Goal: Task Accomplishment & Management: Manage account settings

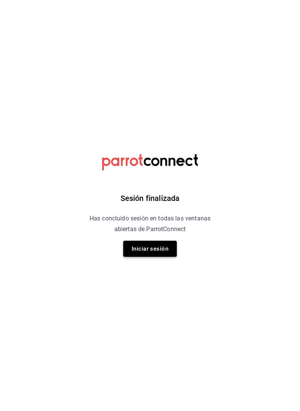
click at [156, 245] on button "Iniciar sesión" at bounding box center [150, 249] width 54 height 16
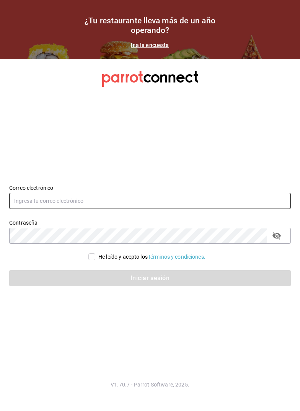
click at [140, 204] on input "text" at bounding box center [150, 201] width 282 height 16
type input "[EMAIL_ADDRESS][DOMAIN_NAME]"
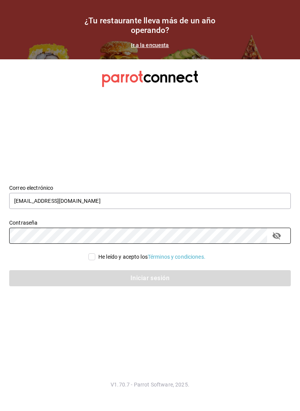
click at [92, 258] on input "He leído y acepto los Términos y condiciones." at bounding box center [91, 256] width 7 height 7
checkbox input "true"
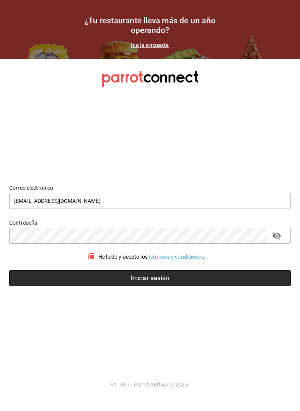
click at [121, 279] on button "Iniciar sesión" at bounding box center [150, 278] width 282 height 16
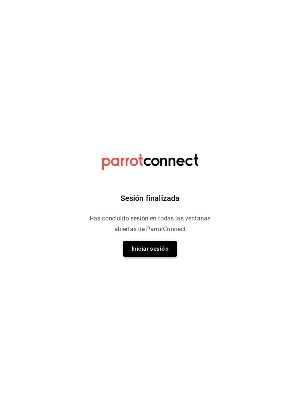
click at [138, 249] on button "Iniciar sesión" at bounding box center [150, 249] width 54 height 16
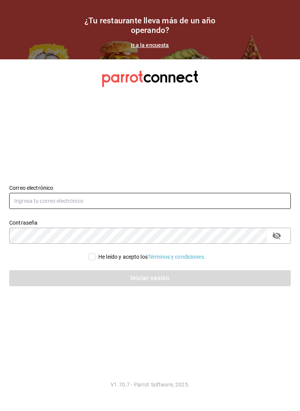
type input "[EMAIL_ADDRESS][DOMAIN_NAME]"
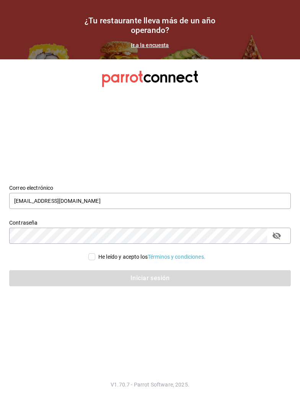
click at [93, 259] on input "He leído y acepto los Términos y condiciones." at bounding box center [91, 256] width 7 height 7
checkbox input "true"
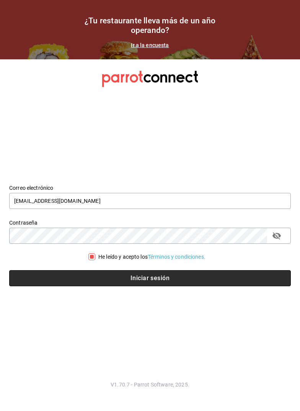
click at [106, 282] on button "Iniciar sesión" at bounding box center [150, 278] width 282 height 16
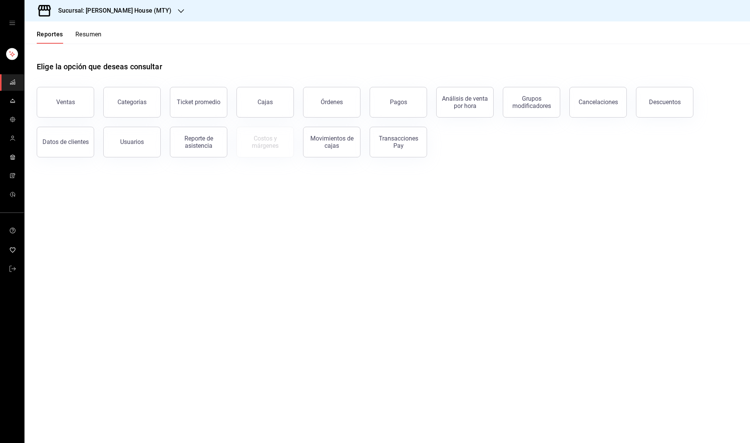
click at [109, 2] on div "Sucursal: [PERSON_NAME] House (MTY)" at bounding box center [109, 10] width 156 height 21
click at [103, 52] on div "Toshi Tiger (MTY)" at bounding box center [82, 50] width 103 height 8
click at [13, 100] on icon "mailbox folders" at bounding box center [13, 101] width 6 height 6
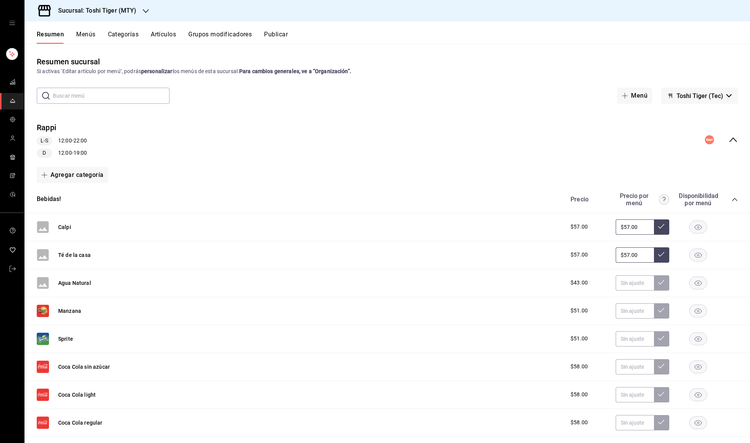
click at [168, 29] on div "Resumen Menús Categorías Artículos Grupos modificadores Publicar" at bounding box center [386, 32] width 725 height 22
click at [167, 34] on button "Artículos" at bounding box center [163, 37] width 25 height 13
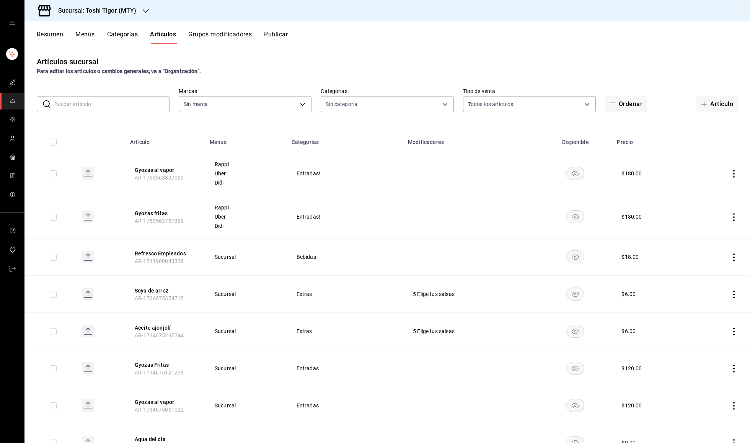
type input "5bb2151c-d696-4593-a906-89af6c492784"
type input "284dc3da-104c-42c1-adac-bdd75134ef0e,a5a784df-d458-49f4-bcab-07f9902a8414,6c965…"
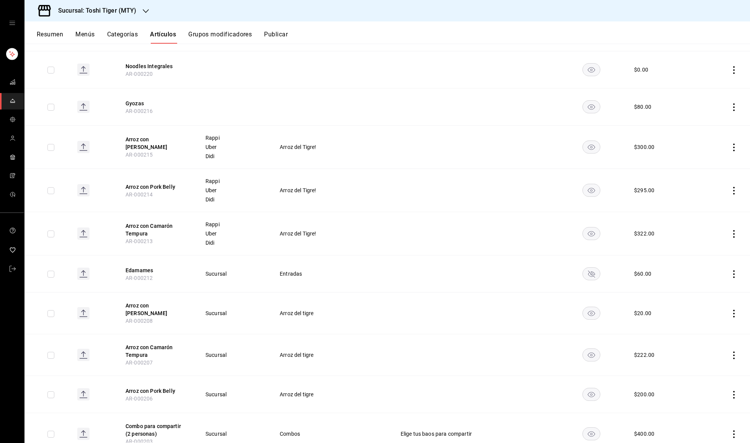
scroll to position [2577, 0]
click at [300, 268] on rect "availability-product" at bounding box center [592, 274] width 18 height 13
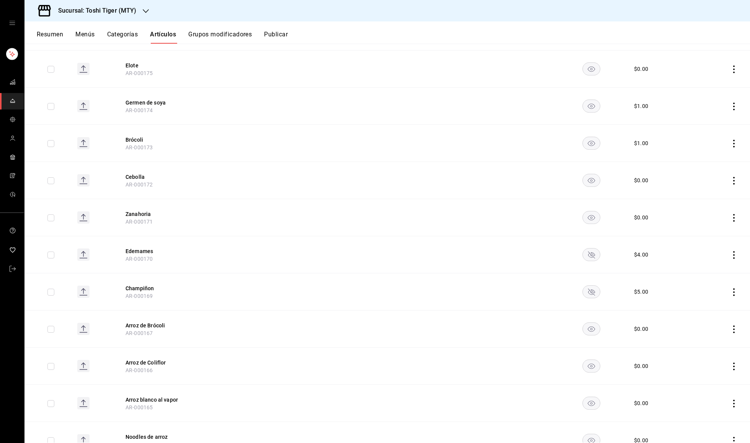
scroll to position [3936, 0]
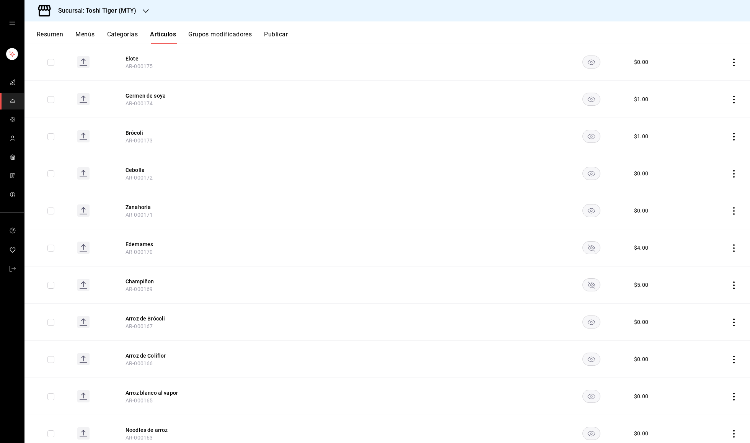
click at [300, 241] on rect "availability-product" at bounding box center [592, 247] width 18 height 13
click at [300, 279] on rect "availability-product" at bounding box center [592, 285] width 18 height 13
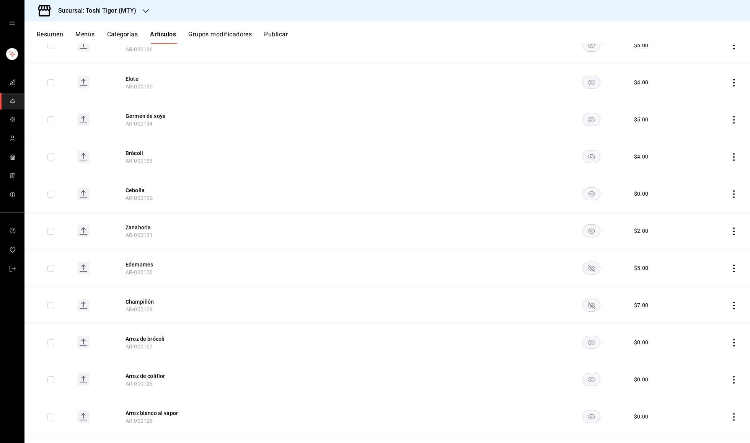
scroll to position [5305, 0]
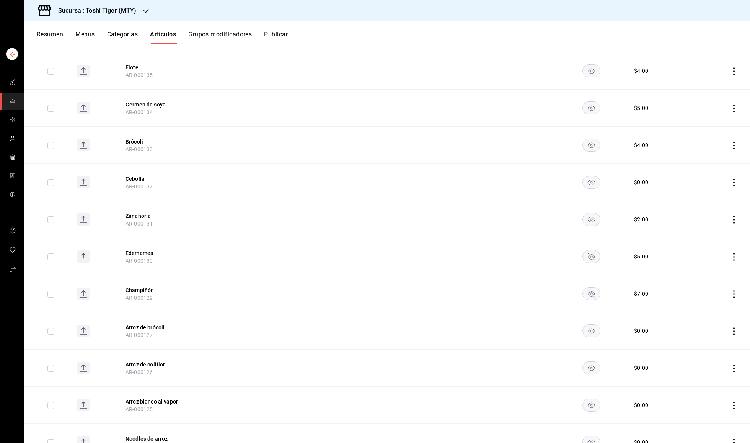
click at [300, 253] on icon "availability-product" at bounding box center [591, 256] width 7 height 7
click at [300, 290] on icon "availability-product" at bounding box center [591, 293] width 7 height 7
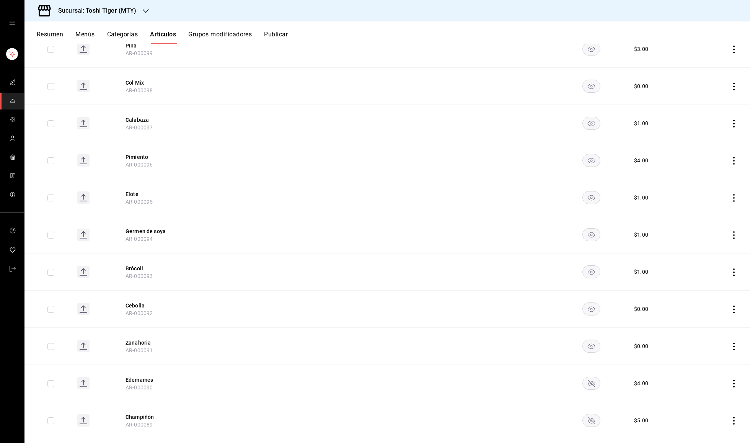
scroll to position [6689, 0]
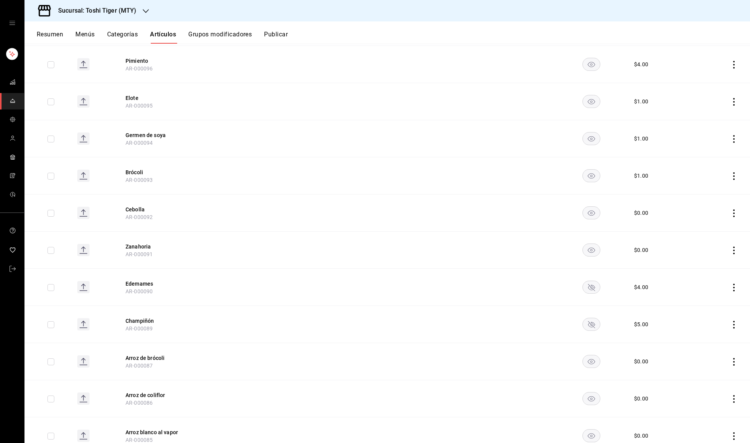
click at [300, 281] on rect "availability-product" at bounding box center [592, 287] width 18 height 13
click at [300, 318] on rect "availability-product" at bounding box center [592, 324] width 18 height 13
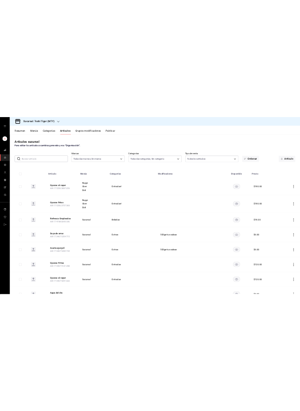
scroll to position [0, 0]
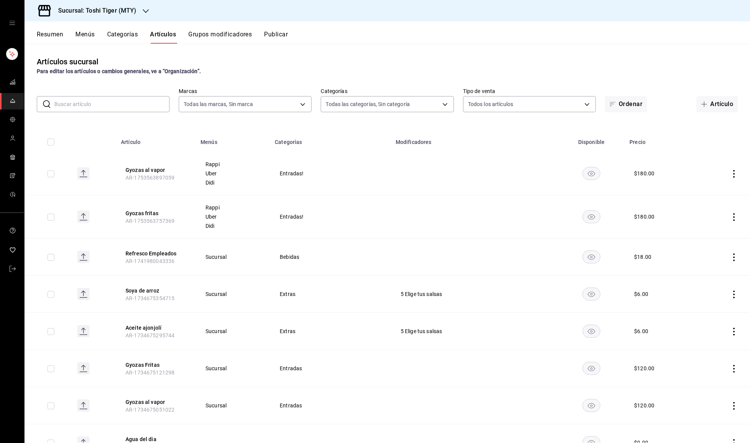
click at [282, 31] on button "Publicar" at bounding box center [276, 37] width 24 height 13
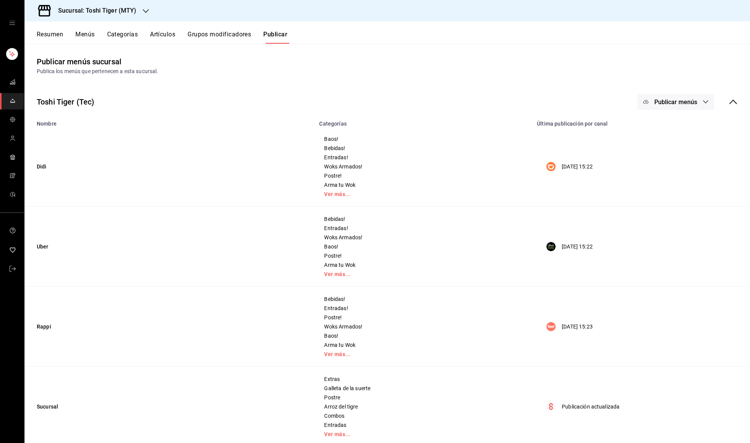
click at [300, 88] on div "Toshi Tiger (Tec) Publicar menús" at bounding box center [386, 102] width 725 height 28
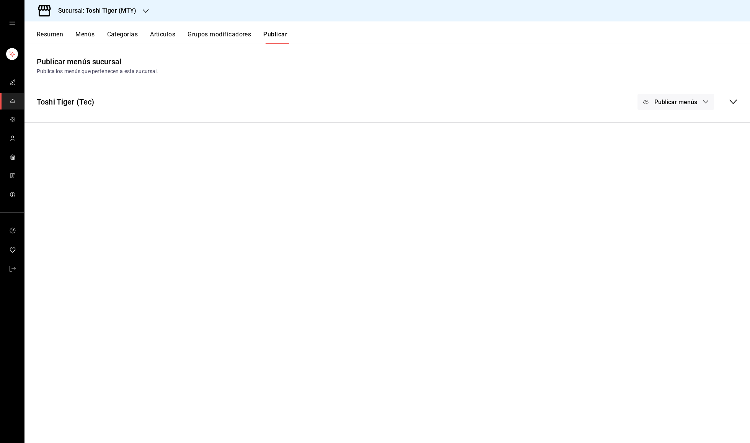
click at [300, 101] on icon "button" at bounding box center [646, 102] width 6 height 6
click at [300, 198] on li "Punto de venta" at bounding box center [676, 189] width 70 height 21
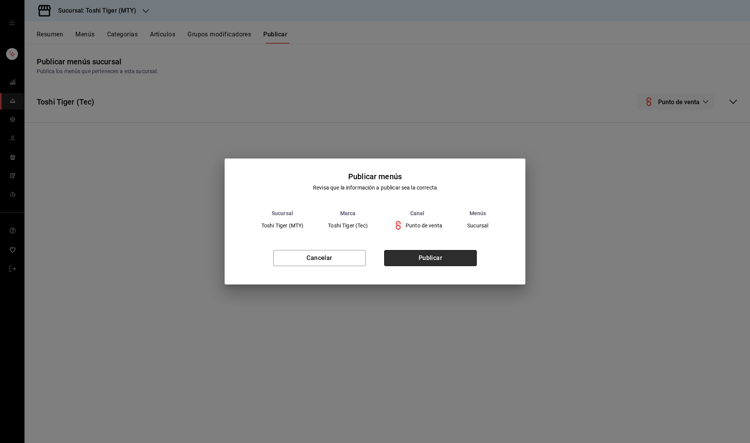
click at [300, 257] on button "Publicar" at bounding box center [430, 258] width 93 height 16
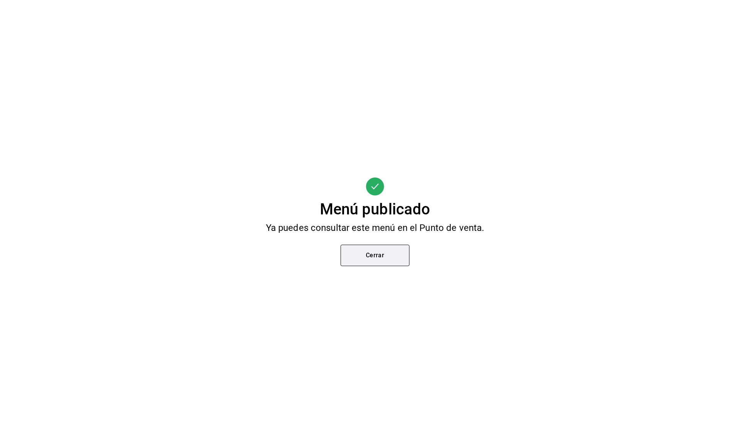
click at [300, 255] on button "Cerrar" at bounding box center [375, 254] width 69 height 21
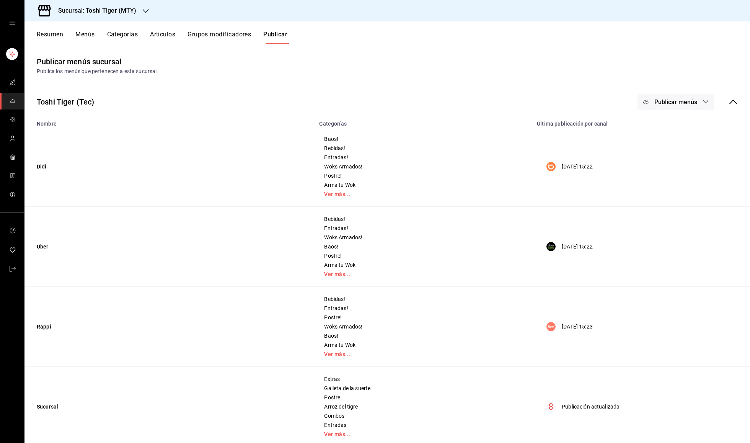
click at [300, 96] on button "Publicar menús" at bounding box center [675, 102] width 77 height 16
click at [300, 165] on span "Rappi" at bounding box center [686, 169] width 37 height 8
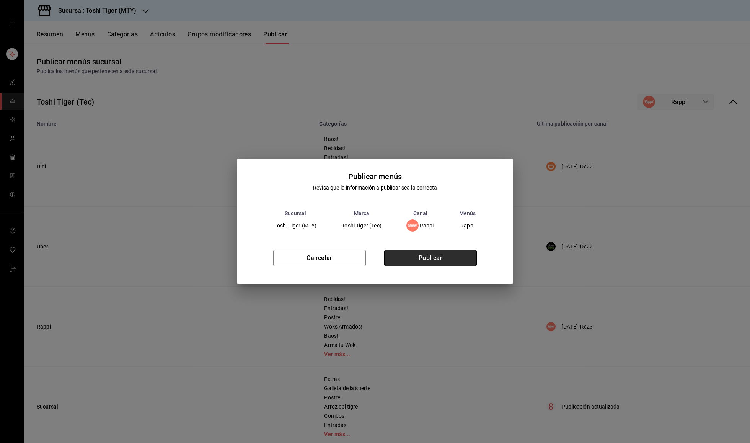
click at [300, 262] on button "Publicar" at bounding box center [430, 258] width 93 height 16
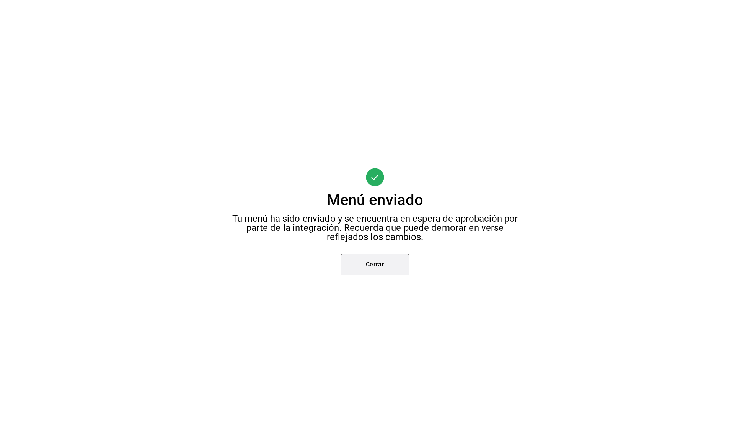
click at [300, 274] on button "Cerrar" at bounding box center [375, 264] width 69 height 21
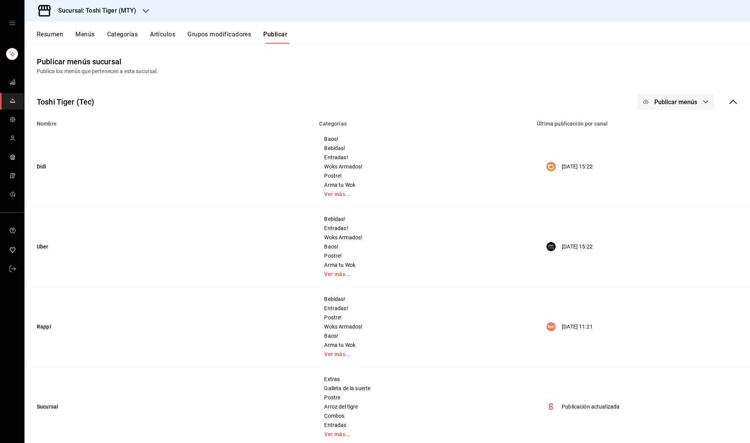
click at [300, 104] on span "Publicar menús" at bounding box center [675, 101] width 43 height 7
click at [300, 152] on div at bounding box center [657, 147] width 21 height 12
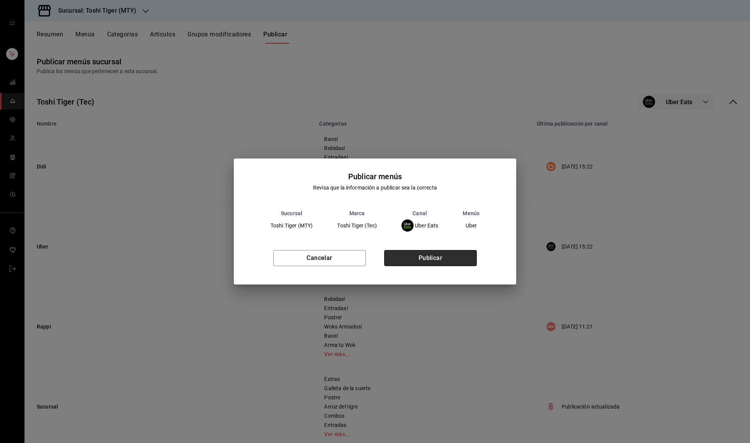
click at [300, 262] on button "Publicar" at bounding box center [430, 258] width 93 height 16
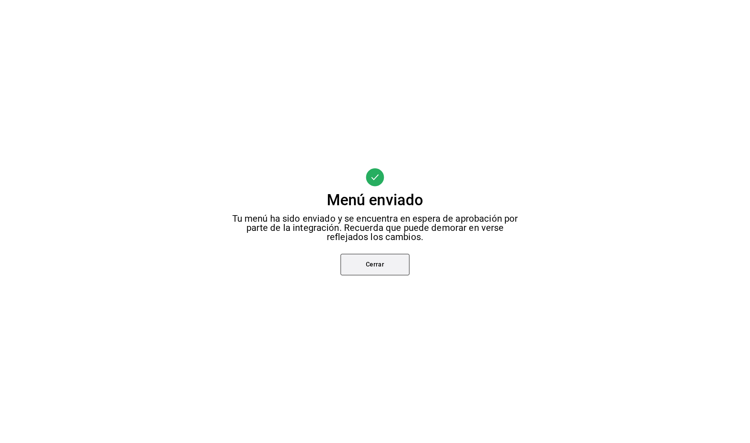
click at [300, 262] on button "Cerrar" at bounding box center [375, 264] width 69 height 21
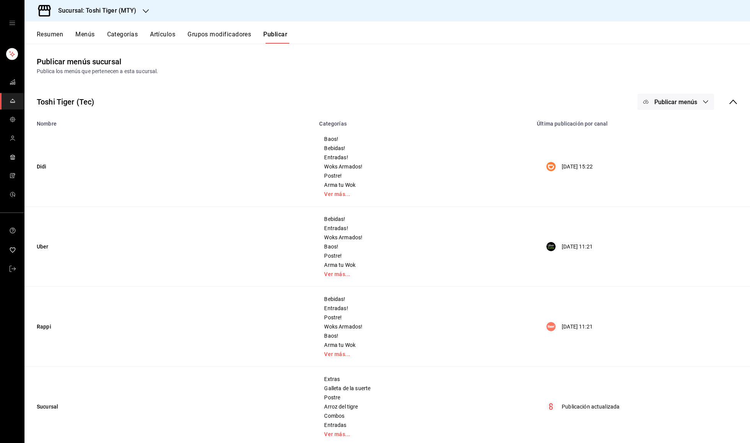
click at [300, 97] on button "Publicar menús" at bounding box center [675, 102] width 77 height 16
click at [300, 121] on img at bounding box center [653, 126] width 12 height 12
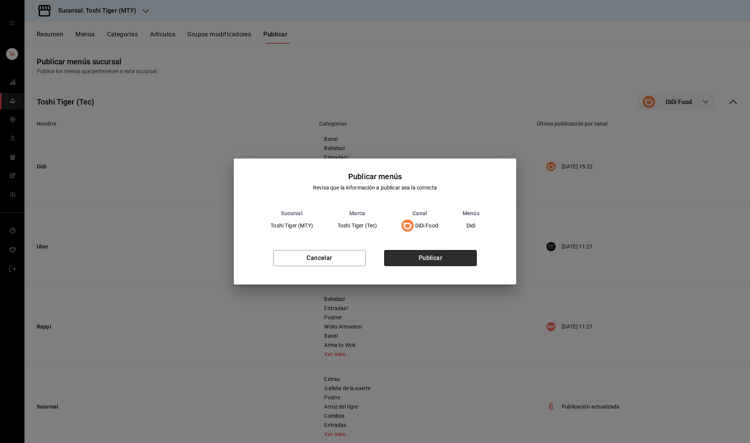
click at [300, 255] on button "Publicar" at bounding box center [430, 258] width 93 height 16
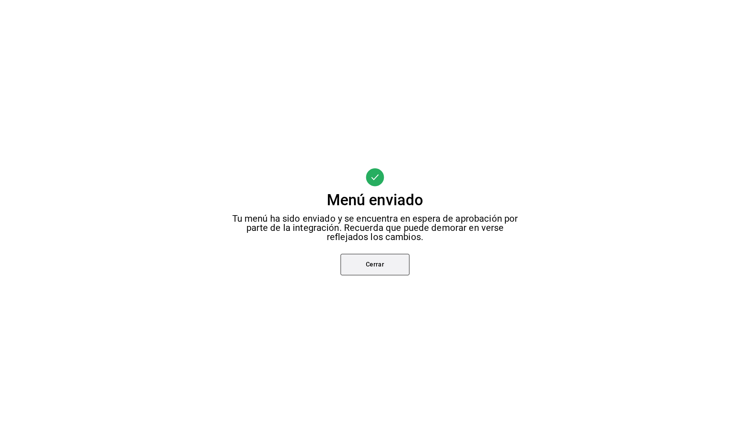
click at [300, 267] on button "Cerrar" at bounding box center [375, 264] width 69 height 21
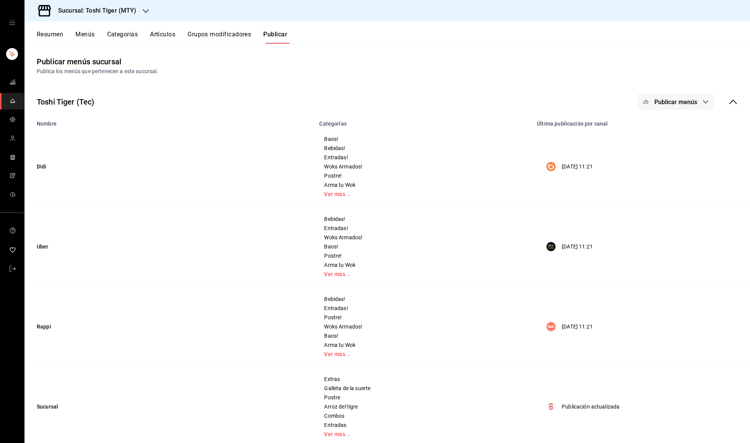
click at [47, 34] on button "Resumen" at bounding box center [50, 37] width 26 height 13
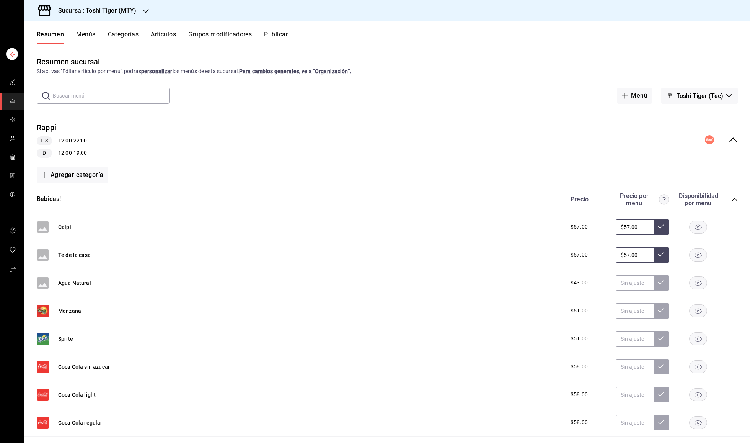
click at [300, 135] on icon "collapse-menu-row" at bounding box center [732, 139] width 9 height 9
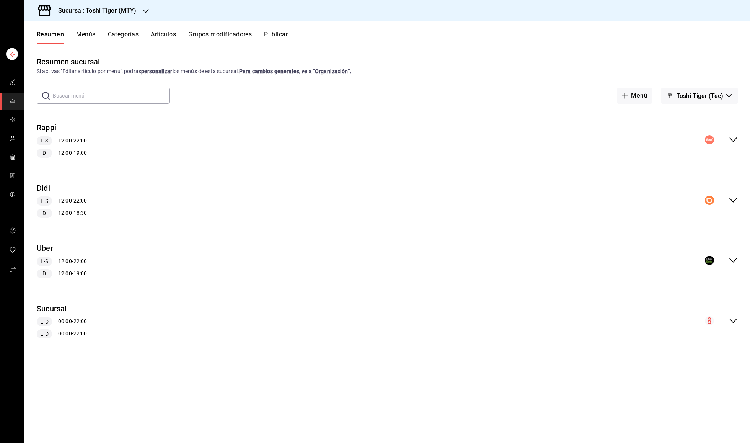
click at [135, 14] on h3 "Sucursal: Toshi Tiger (MTY)" at bounding box center [94, 10] width 85 height 9
click at [128, 33] on div "Tadaima Ramen House (MTY)" at bounding box center [82, 33] width 103 height 8
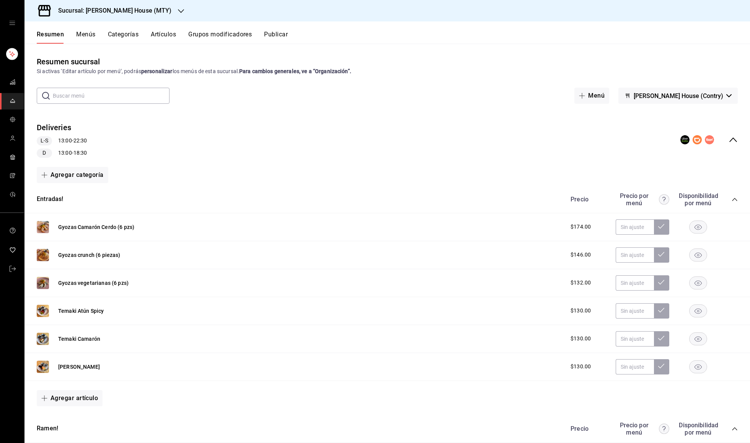
click at [300, 140] on div "collapse-menu-row" at bounding box center [708, 139] width 57 height 9
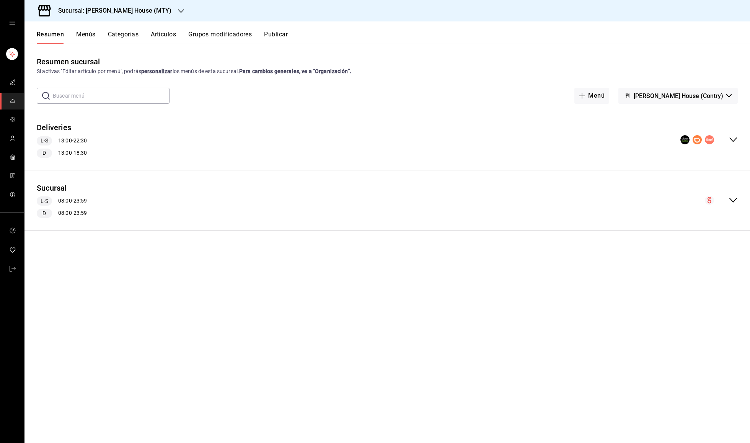
click at [153, 13] on h3 "Sucursal: Tadaima Ramen House (MTY)" at bounding box center [112, 10] width 120 height 9
